Goal: Check status: Check status

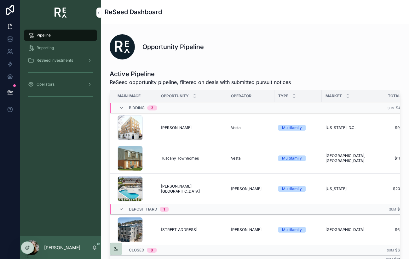
click at [53, 34] on div "Pipeline" at bounding box center [61, 35] width 66 height 10
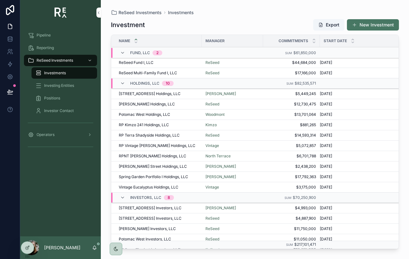
click at [48, 134] on span "Operators" at bounding box center [46, 134] width 18 height 5
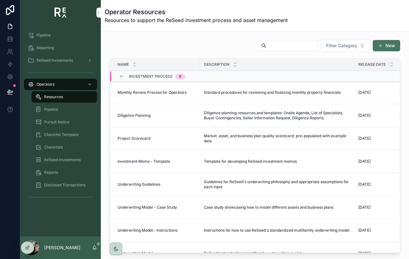
click at [55, 122] on span "Pursuit Notice" at bounding box center [56, 122] width 25 height 5
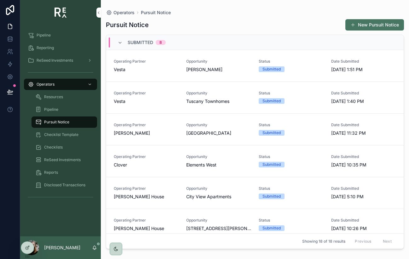
click at [356, 25] on button "New Pursuit Notice" at bounding box center [374, 24] width 59 height 11
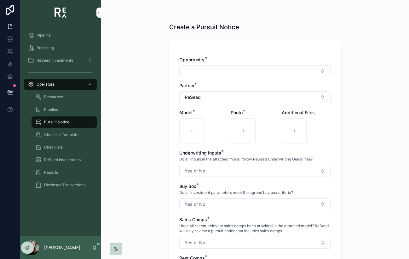
click at [50, 136] on span "Checklist Template" at bounding box center [61, 134] width 34 height 5
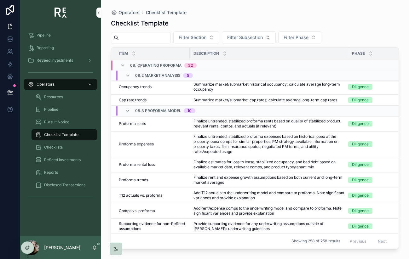
scroll to position [3220, 0]
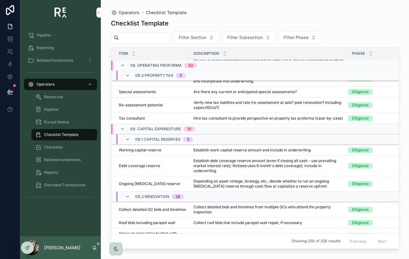
click at [58, 146] on span "Checklists" at bounding box center [53, 147] width 19 height 5
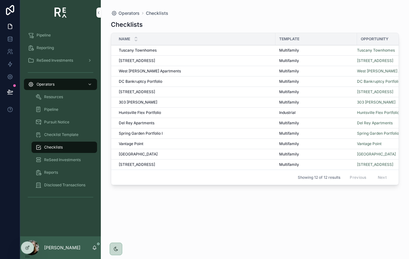
click at [141, 60] on span "[STREET_ADDRESS]" at bounding box center [137, 60] width 36 height 5
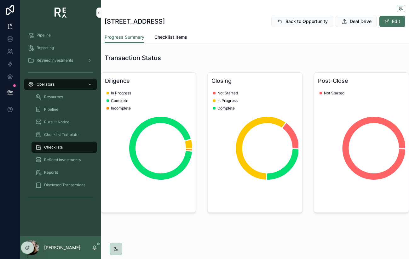
click at [171, 40] on link "Checklist Items" at bounding box center [170, 38] width 33 height 13
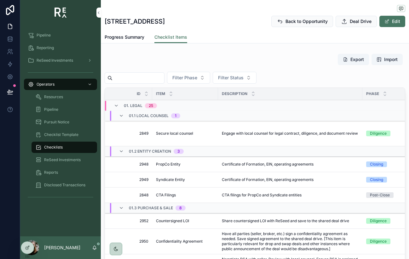
click at [66, 158] on span "ReSeed Investments" at bounding box center [62, 160] width 37 height 5
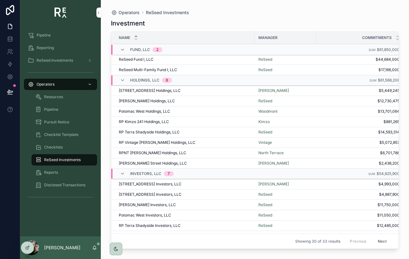
click at [136, 185] on span "248 Central Avenue Investors, LLC" at bounding box center [150, 184] width 63 height 5
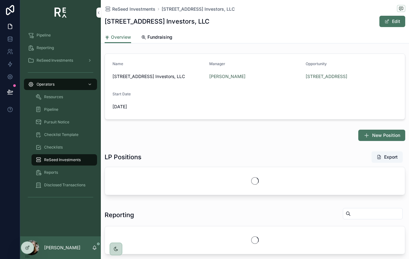
click at [166, 39] on span "Fundraising" at bounding box center [159, 37] width 25 height 6
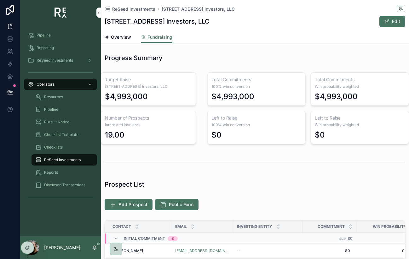
click at [207, 52] on div "Progress Summary" at bounding box center [255, 58] width 308 height 14
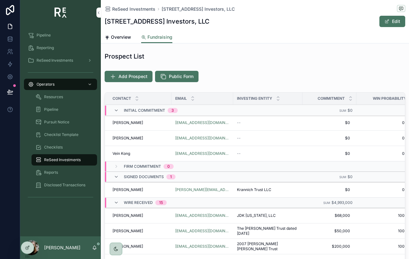
click at [118, 177] on icon "scrollable content" at bounding box center [116, 177] width 5 height 5
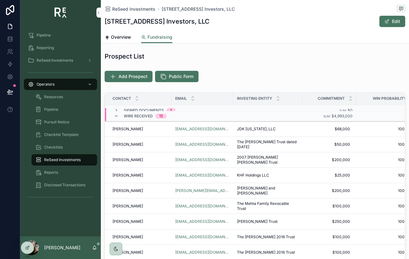
scroll to position [145, 0]
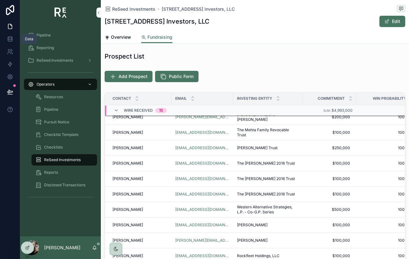
click at [9, 41] on icon at bounding box center [10, 40] width 4 height 3
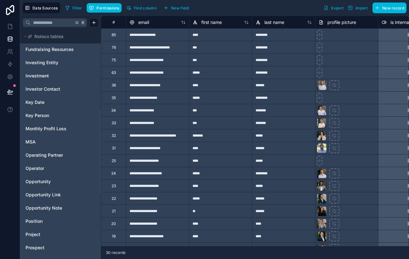
scroll to position [229, 0]
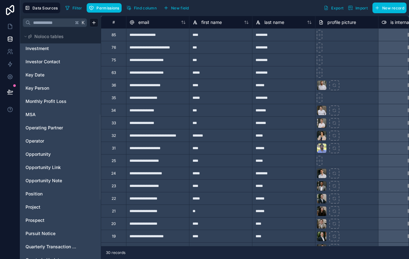
click at [42, 219] on span "Prospect" at bounding box center [35, 220] width 19 height 6
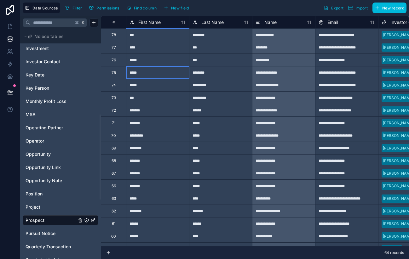
click at [160, 76] on div "*****" at bounding box center [157, 72] width 63 height 13
click at [170, 102] on div "Delete row" at bounding box center [176, 102] width 32 height 7
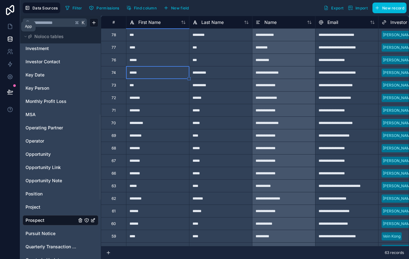
click at [11, 27] on icon at bounding box center [10, 26] width 6 height 6
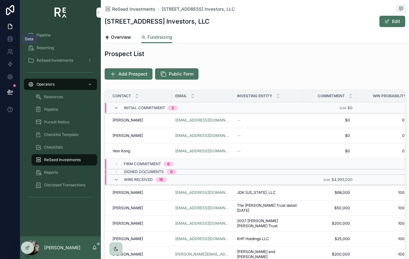
click at [9, 40] on icon at bounding box center [10, 39] width 6 height 6
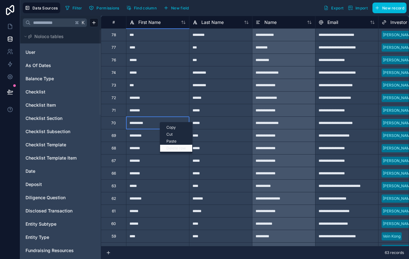
click at [172, 147] on div "Delete row" at bounding box center [176, 148] width 32 height 7
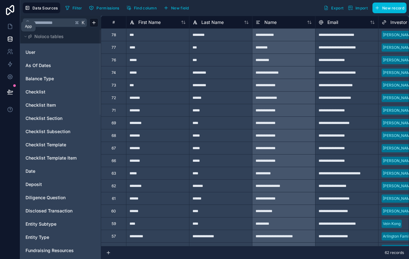
click at [12, 28] on icon at bounding box center [10, 26] width 4 height 5
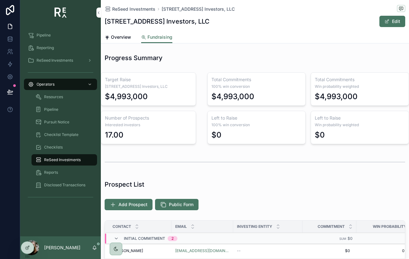
click at [216, 169] on div "scrollable content" at bounding box center [255, 162] width 301 height 16
click at [44, 58] on div "ReSeed Investments" at bounding box center [61, 60] width 66 height 10
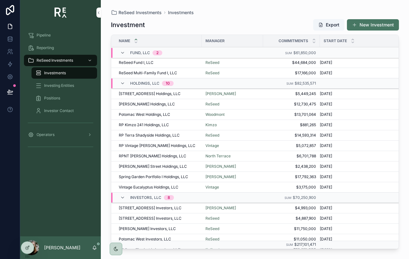
click at [150, 206] on span "248 Central Avenue Investors, LLC" at bounding box center [150, 208] width 63 height 5
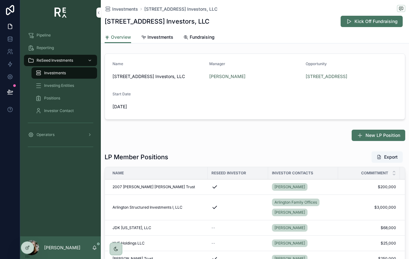
click at [199, 43] on div "Investments 248 Central Avenue Investors, LLC 248 Central Avenue Investors, LLC…" at bounding box center [255, 208] width 308 height 417
click at [200, 37] on span "Fundraising" at bounding box center [202, 37] width 25 height 6
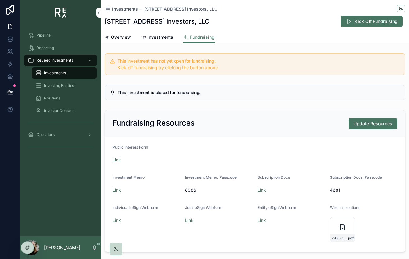
click at [49, 135] on span "Operators" at bounding box center [46, 134] width 18 height 5
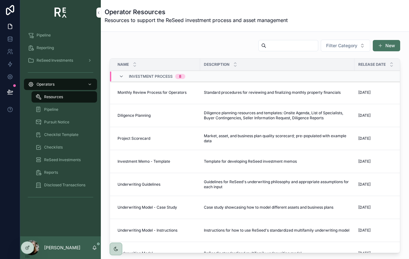
click at [52, 151] on div "Checklists" at bounding box center [64, 147] width 58 height 10
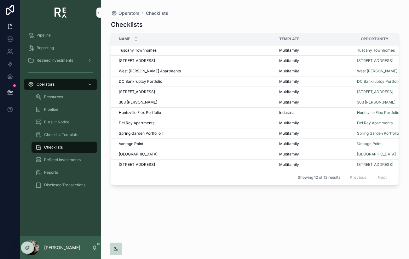
click at [146, 61] on span "[STREET_ADDRESS]" at bounding box center [137, 60] width 36 height 5
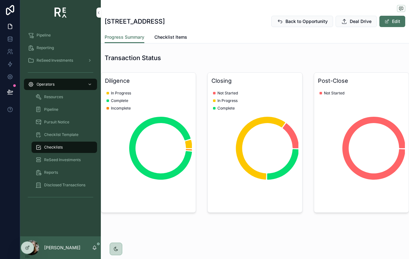
click at [172, 37] on span "Checklist Items" at bounding box center [170, 37] width 33 height 6
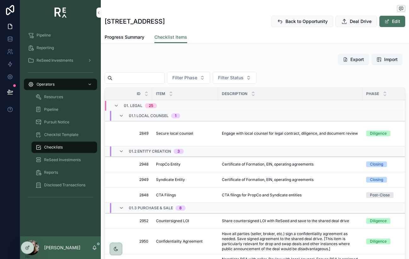
click at [203, 76] on button "Filter Phase" at bounding box center [188, 78] width 43 height 12
click at [179, 103] on div "Diligence" at bounding box center [195, 104] width 88 height 10
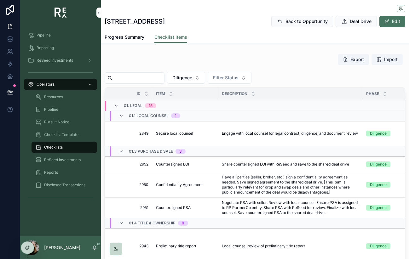
click at [60, 133] on span "Checklist Template" at bounding box center [61, 134] width 34 height 5
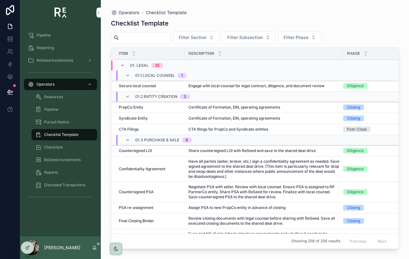
click at [296, 38] on span "Filter Phase" at bounding box center [296, 37] width 25 height 6
click at [285, 61] on div "Diligence" at bounding box center [306, 63] width 88 height 10
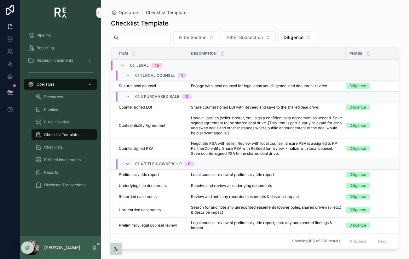
click at [297, 36] on span "Diligence" at bounding box center [294, 37] width 20 height 6
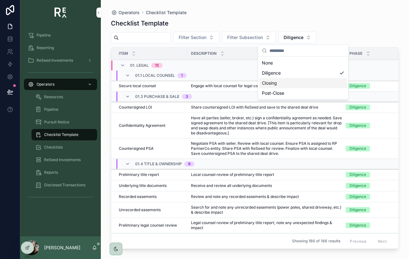
click at [286, 83] on div "Closing" at bounding box center [303, 83] width 88 height 10
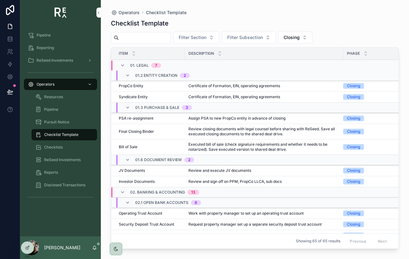
click at [296, 38] on span "Closing" at bounding box center [292, 37] width 16 height 6
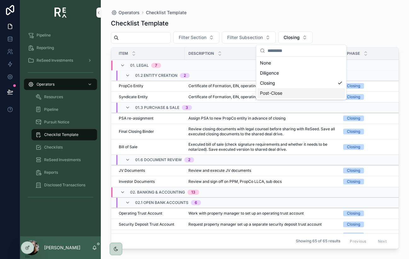
click at [282, 94] on div "Post-Close" at bounding box center [301, 93] width 88 height 10
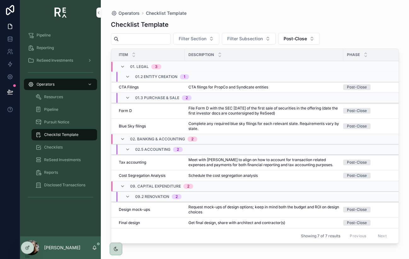
click at [56, 150] on span "Checklists" at bounding box center [53, 147] width 19 height 5
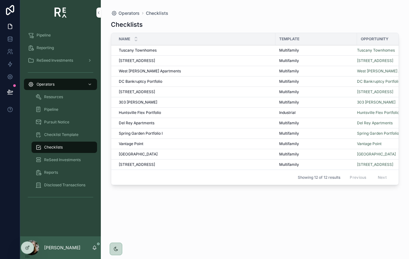
click at [152, 61] on span "[STREET_ADDRESS]" at bounding box center [137, 60] width 36 height 5
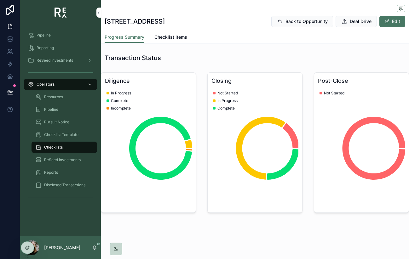
click at [169, 34] on span "Checklist Items" at bounding box center [170, 37] width 33 height 6
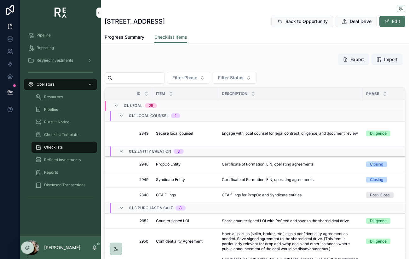
click at [233, 78] on span "Filter Status" at bounding box center [231, 78] width 26 height 6
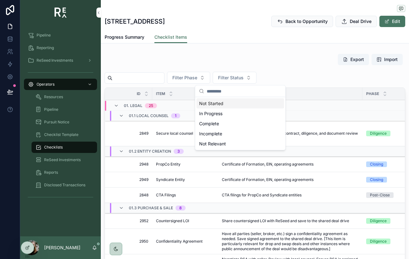
click at [197, 75] on span "Filter Phase" at bounding box center [184, 78] width 25 height 6
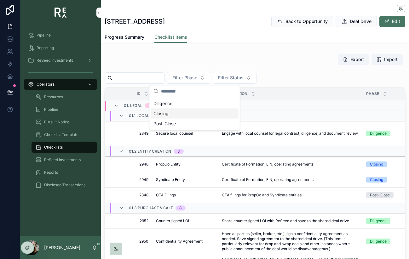
click at [189, 114] on div "Closing" at bounding box center [195, 114] width 88 height 10
